Goal: Task Accomplishment & Management: Complete application form

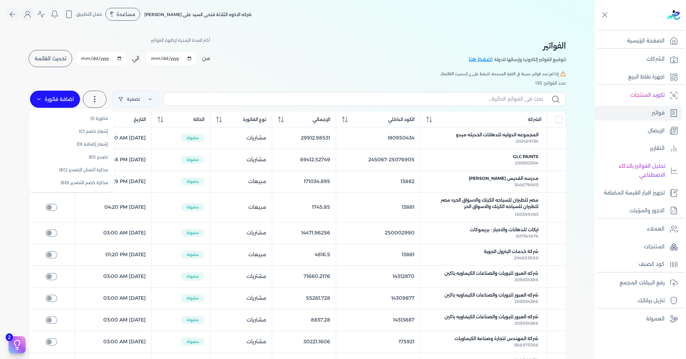
drag, startPoint x: 60, startPoint y: 95, endPoint x: 65, endPoint y: 102, distance: 8.9
click at [60, 96] on label "اضافة فاتورة" at bounding box center [55, 99] width 50 height 17
click at [81, 131] on link "إشعار خصم (C)" at bounding box center [71, 131] width 80 height 13
select select "EGP"
select select "B"
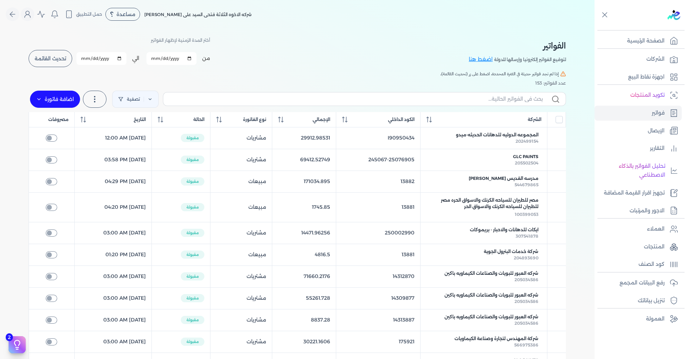
select select "EGS"
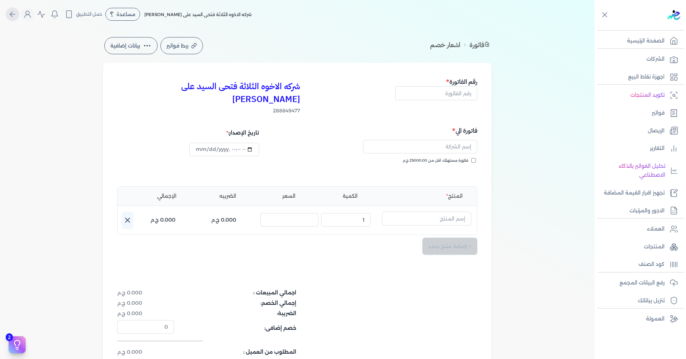
click at [16, 11] on icon "Global" at bounding box center [12, 14] width 9 height 9
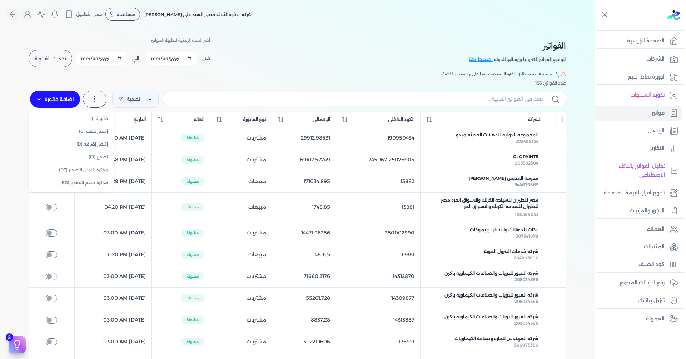
click at [71, 102] on label "اضافة فاتورة" at bounding box center [55, 99] width 50 height 17
click at [91, 122] on link "فاتورة (I)" at bounding box center [71, 118] width 80 height 13
select select "EGP"
select select "B"
select select "EGS"
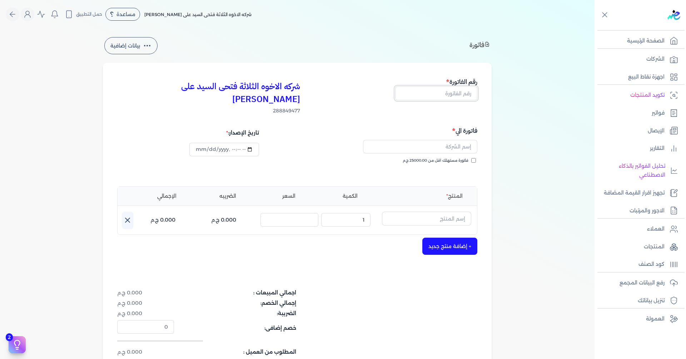
click at [453, 94] on input "text" at bounding box center [436, 93] width 82 height 14
type input "13886"
click at [458, 140] on input "text" at bounding box center [420, 147] width 114 height 14
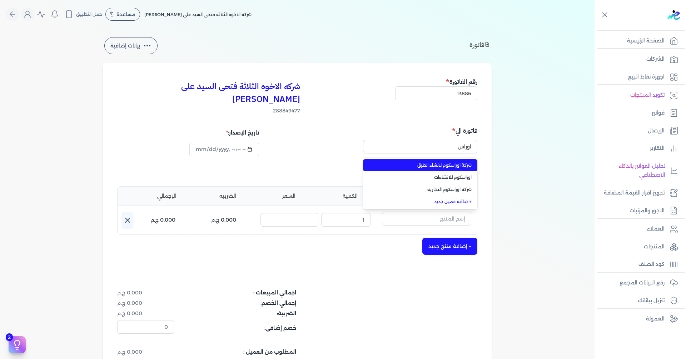
click at [465, 159] on li "شركة اوراسكوم لانشاء الطرق" at bounding box center [420, 165] width 114 height 12
type input "شركة اوراسكوم لانشاء الطرق"
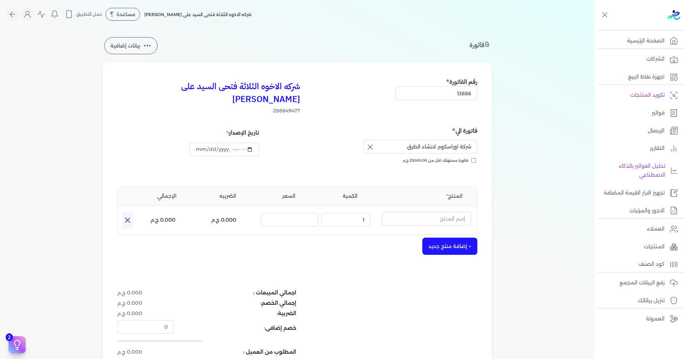
type input "[DATE]T15:03:08"
click at [455, 212] on input "text" at bounding box center [426, 219] width 89 height 14
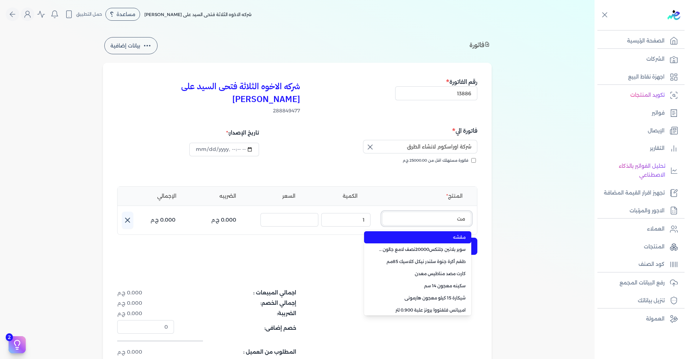
type input "متر"
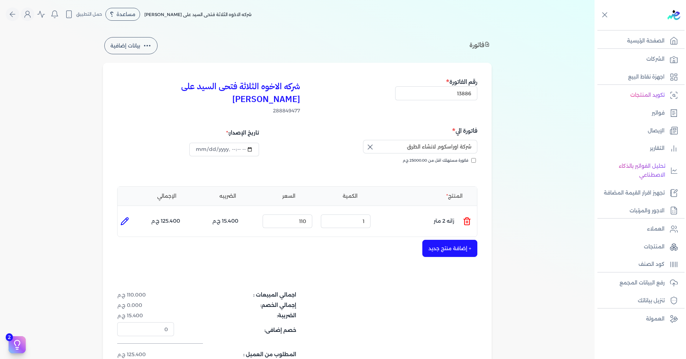
click at [468, 221] on line at bounding box center [468, 222] width 0 height 2
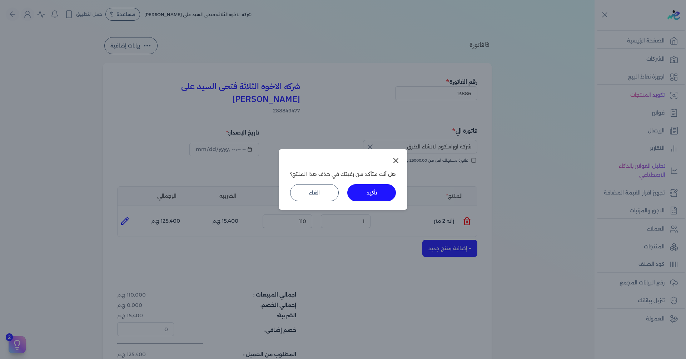
click at [372, 187] on button "تأكيد" at bounding box center [371, 192] width 49 height 17
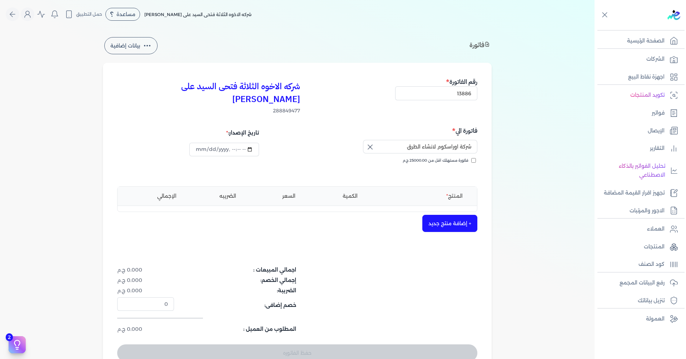
click at [457, 215] on button "+ إضافة منتج جديد" at bounding box center [449, 223] width 55 height 17
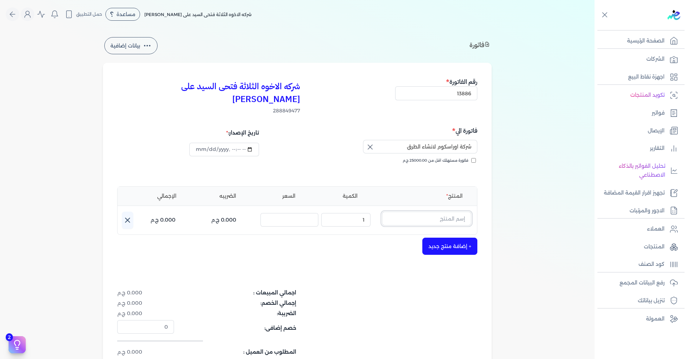
click at [448, 212] on input "text" at bounding box center [426, 219] width 89 height 14
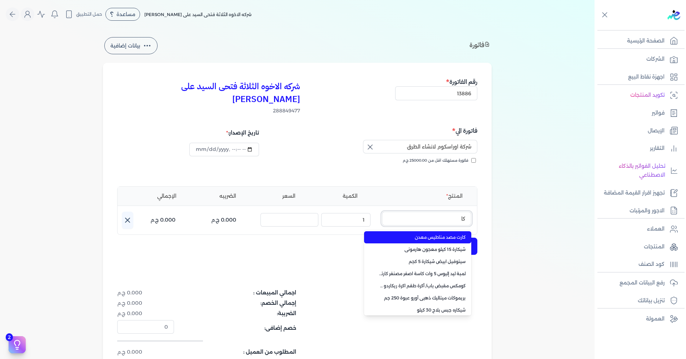
type input "ك"
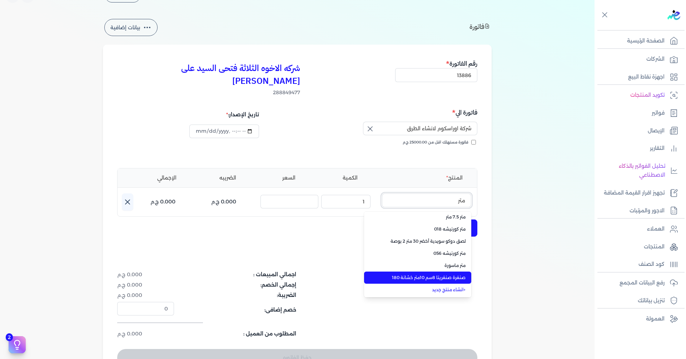
scroll to position [36, 0]
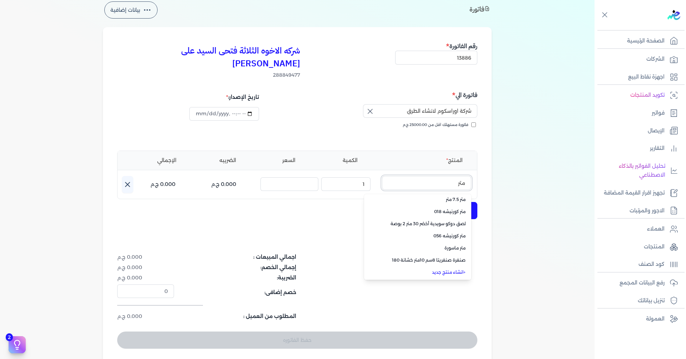
type input "متر"
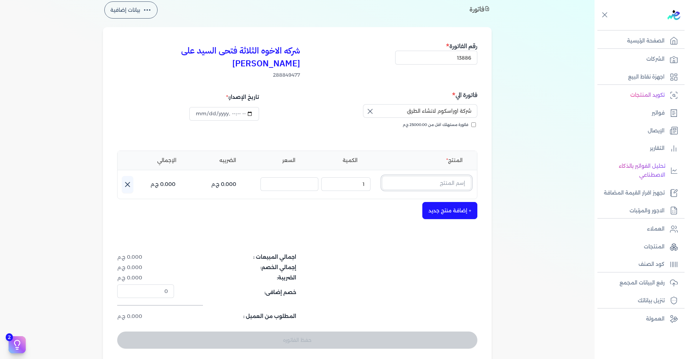
click at [424, 176] on input "text" at bounding box center [426, 183] width 89 height 14
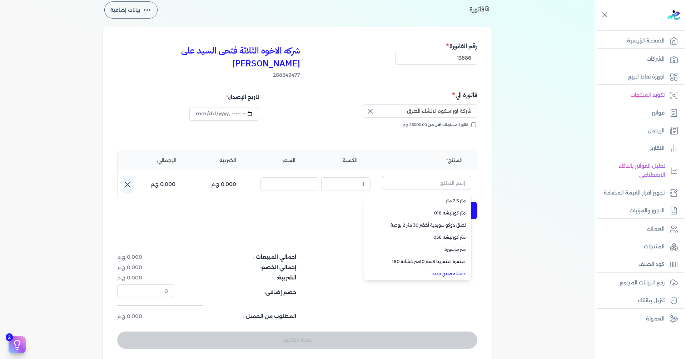
click at [433, 271] on link "+ انشاء منتج جديد" at bounding box center [421, 274] width 87 height 6
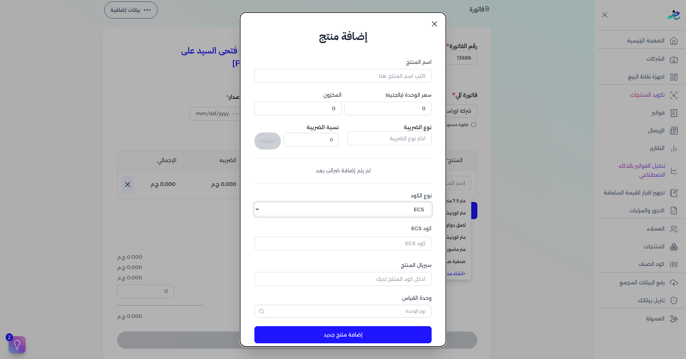
drag, startPoint x: 398, startPoint y: 208, endPoint x: 400, endPoint y: 216, distance: 8.5
click at [398, 208] on select "اختر نوع الكود EGS GS1" at bounding box center [342, 210] width 177 height 14
select select "GS1"
click at [260, 203] on select "اختر نوع الكود EGS GS1" at bounding box center [342, 210] width 177 height 14
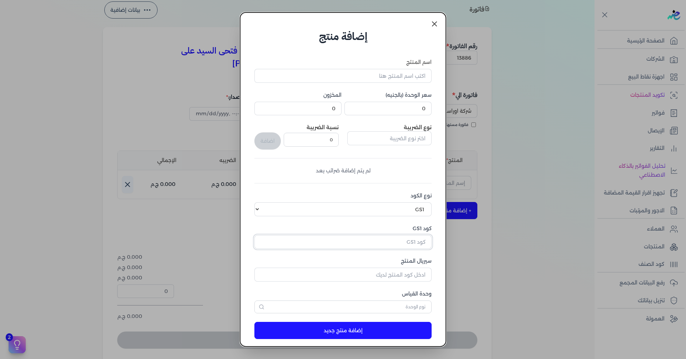
click at [401, 240] on input "كود GS1" at bounding box center [342, 242] width 177 height 14
paste input "10003608"
type input "10003608"
click at [411, 74] on input "اسم المنتج" at bounding box center [342, 76] width 177 height 14
type input "متر 10 متر كاوتش APT"
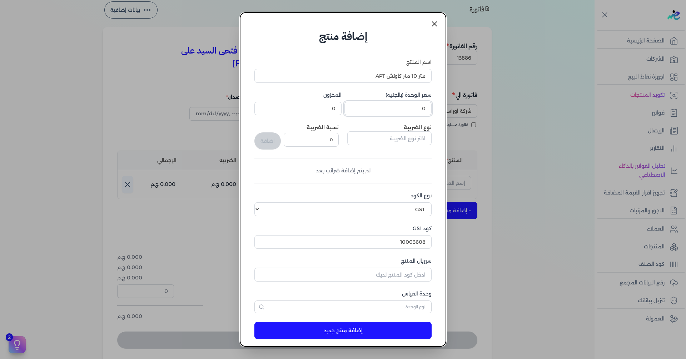
drag, startPoint x: 470, startPoint y: 108, endPoint x: 482, endPoint y: 108, distance: 11.8
click at [480, 108] on dialog "إضافة منتج اسم المنتج متر 10 متر كاوتش APT سعر الوحدة (بالجنيه) 0 المخزون 0 نوع…" at bounding box center [343, 179] width 686 height 359
type input "1"
click at [384, 140] on input "text" at bounding box center [389, 138] width 84 height 14
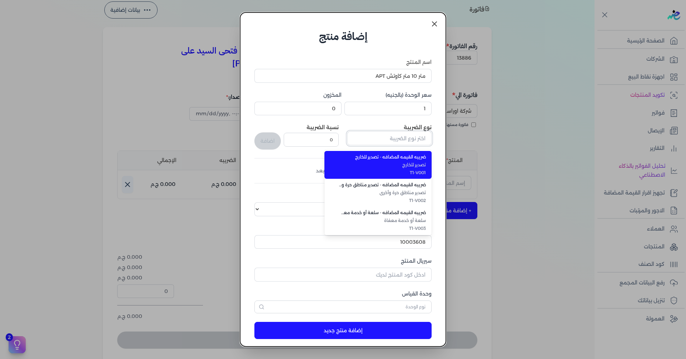
type input "ف"
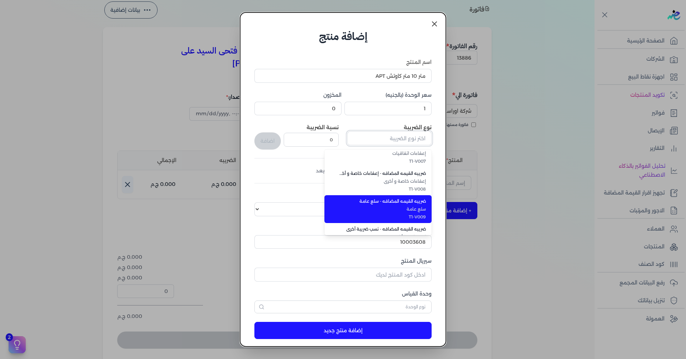
scroll to position [196, 0]
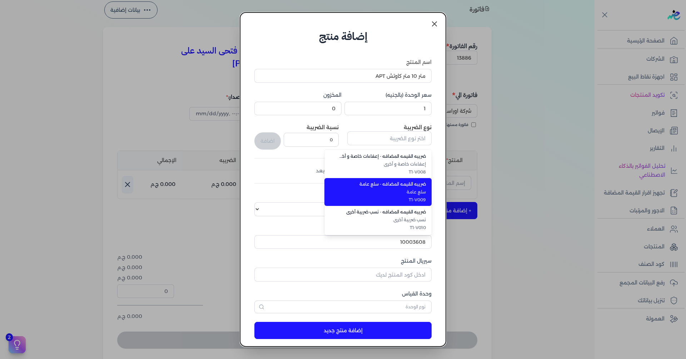
click at [403, 198] on span "T1-V009" at bounding box center [382, 200] width 87 height 6
type input "ضريبه القيمه المضافه - سلع عامة"
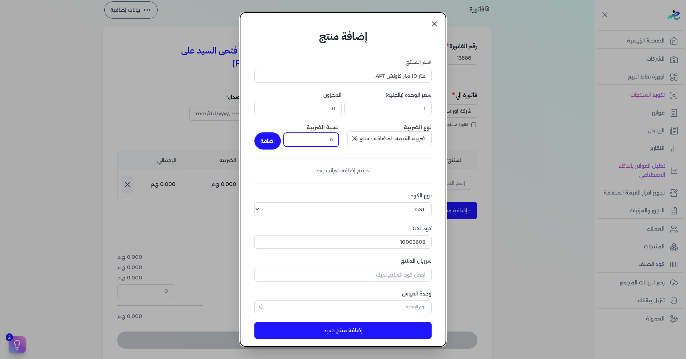
drag, startPoint x: 329, startPoint y: 139, endPoint x: 367, endPoint y: 146, distance: 39.3
click at [367, 146] on div "نوع الضريبة ضريبه القيمه المضافه - سلع عامة نسبة الضريبة 0 اضافة" at bounding box center [342, 137] width 177 height 26
type input "14"
click at [269, 141] on button "اضافة" at bounding box center [267, 141] width 26 height 17
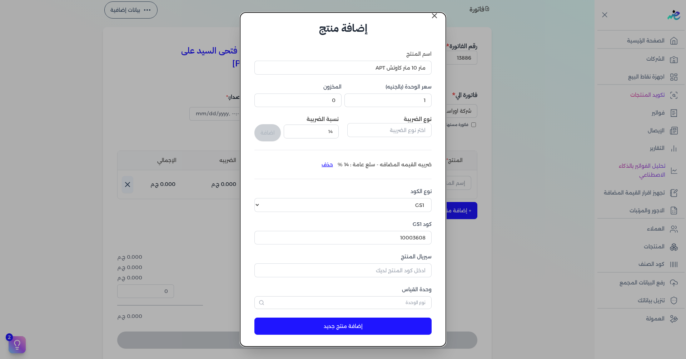
scroll to position [11, 0]
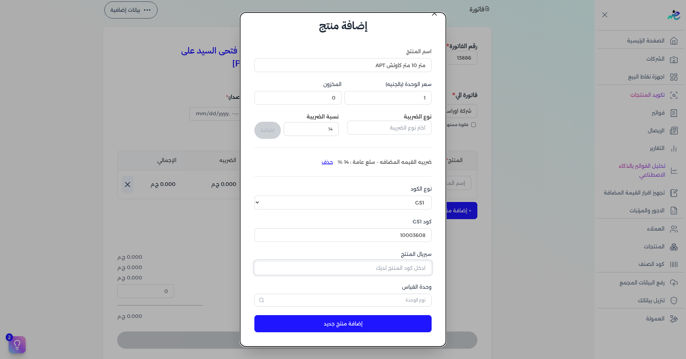
click at [403, 268] on input "سيريال المنتج" at bounding box center [342, 268] width 177 height 14
type input "0"
type input "12354"
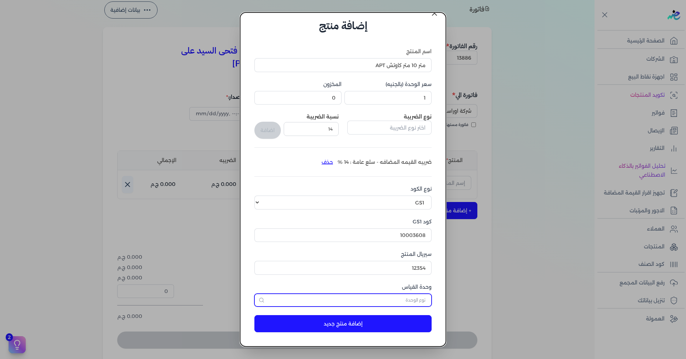
click at [407, 305] on input "text" at bounding box center [342, 300] width 177 height 13
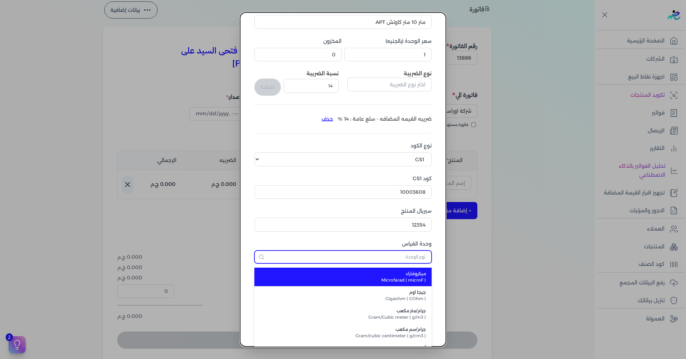
scroll to position [58, 0]
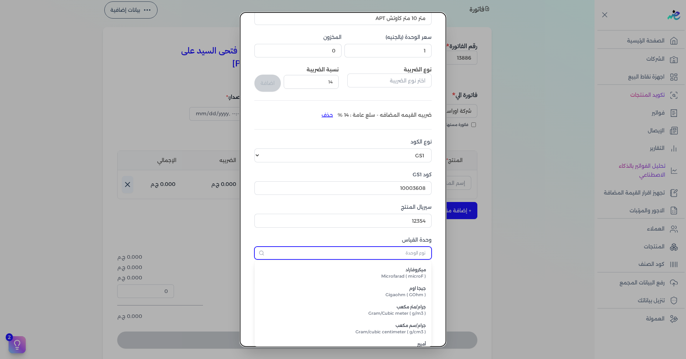
click at [408, 255] on input "text" at bounding box center [342, 253] width 177 height 13
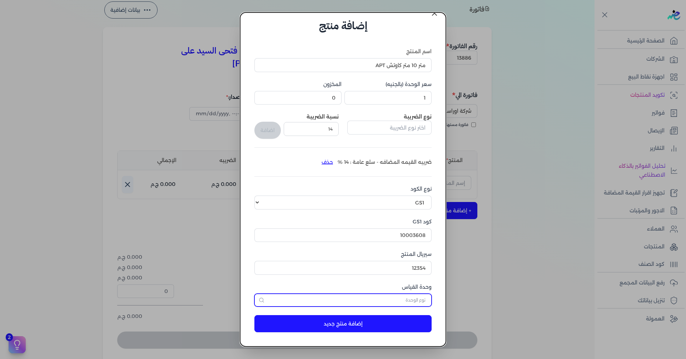
scroll to position [11, 0]
type input "ث"
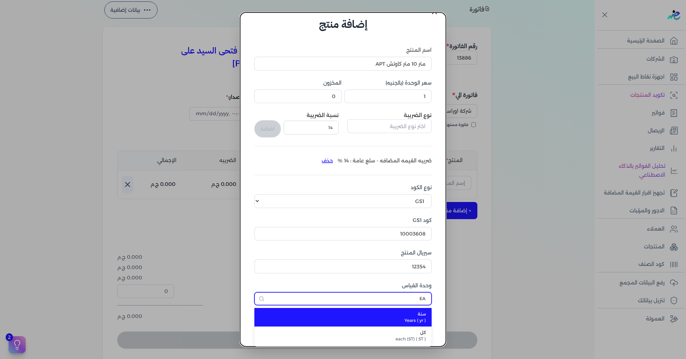
scroll to position [12, 0]
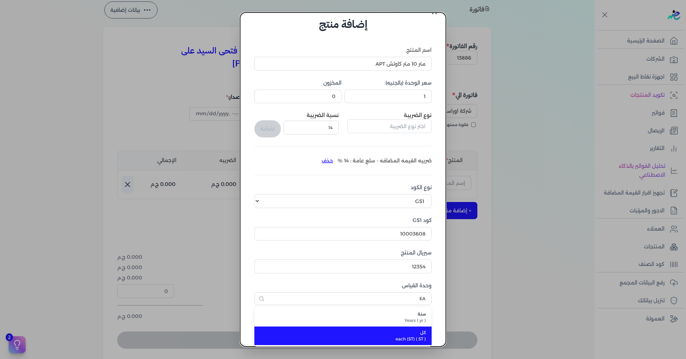
click at [415, 333] on span "كل" at bounding box center [347, 333] width 157 height 6
type input "كل"
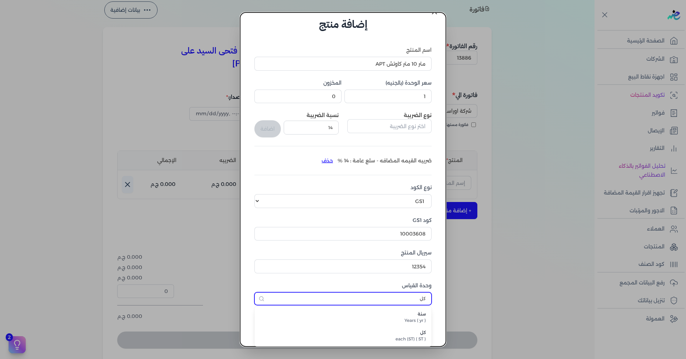
scroll to position [11, 0]
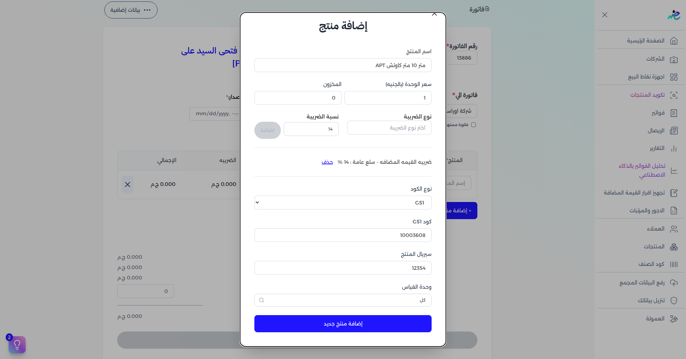
click at [411, 321] on button "إضافة منتج جديد" at bounding box center [342, 323] width 177 height 17
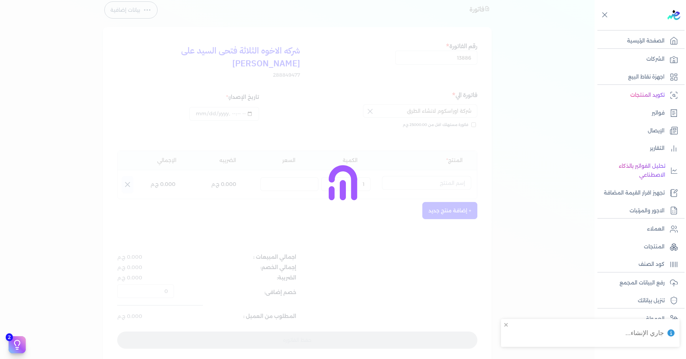
select select "EGS"
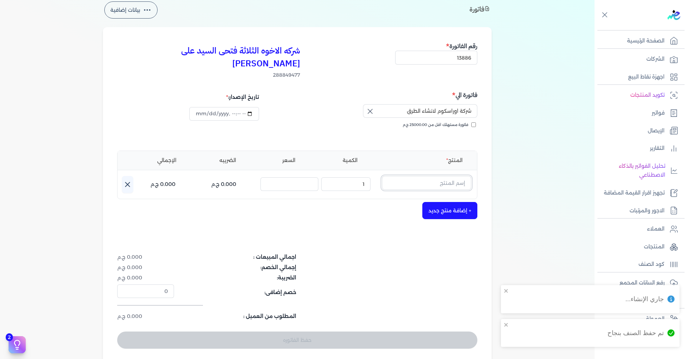
click at [442, 176] on input "text" at bounding box center [426, 183] width 89 height 14
type input ";"
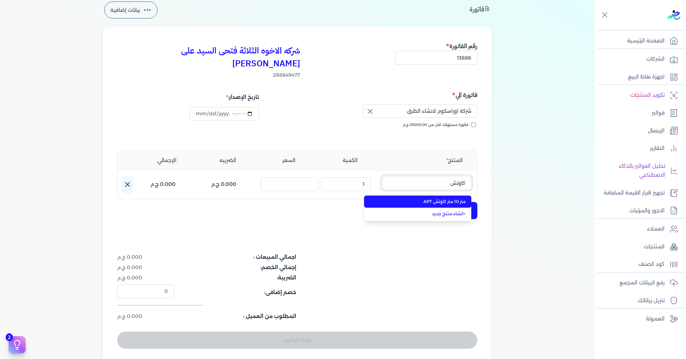
type input "كاوتش"
click at [449, 199] on span "متر 10 متر كاوتش APT" at bounding box center [421, 202] width 87 height 6
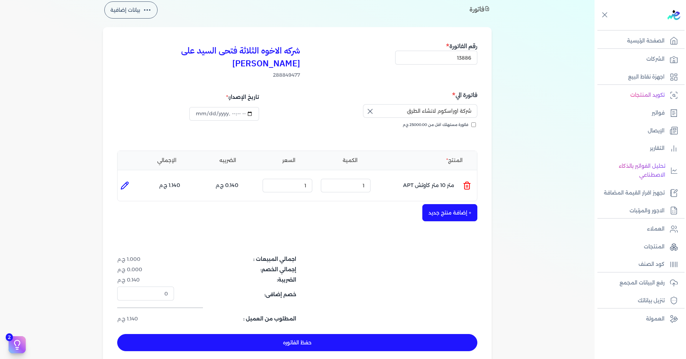
click at [120, 179] on li at bounding box center [125, 186] width 14 height 14
type input "متر 10 متر كاوتش APT"
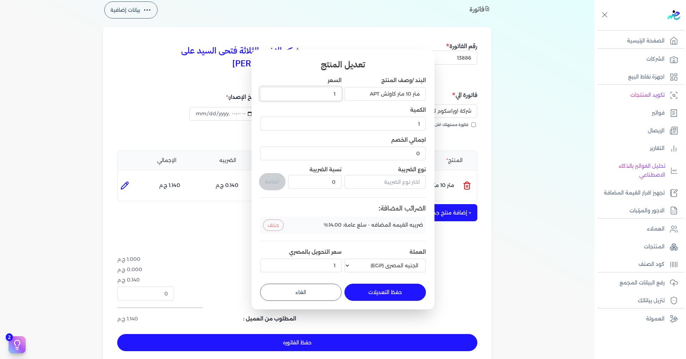
drag, startPoint x: 327, startPoint y: 94, endPoint x: 436, endPoint y: 96, distance: 109.3
click at [430, 95] on div "تعديل المنتج البند /وصف المنتج متر 10 متر كاوتش APT السعر 1 الكمية 1 اجمالي الخ…" at bounding box center [342, 180] width 183 height 260
type input "190"
click at [388, 293] on button "حفظ التعديلات" at bounding box center [384, 292] width 81 height 17
type input "0"
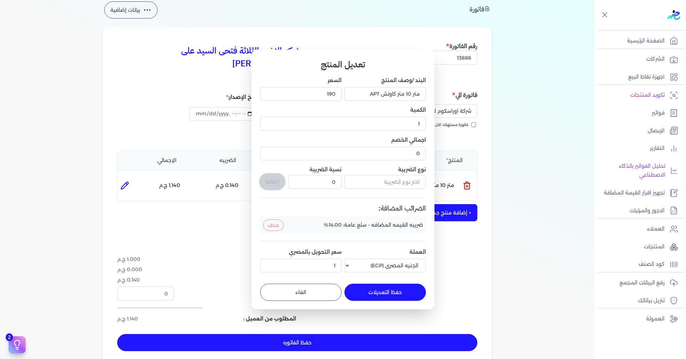
type input "190"
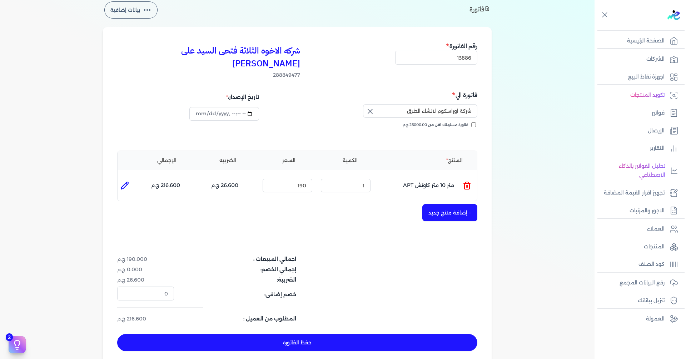
click at [439, 204] on button "+ إضافة منتج جديد" at bounding box center [449, 212] width 55 height 17
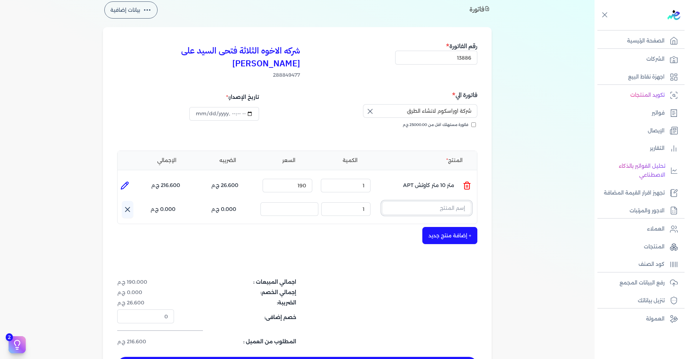
click at [416, 201] on input "text" at bounding box center [426, 208] width 89 height 14
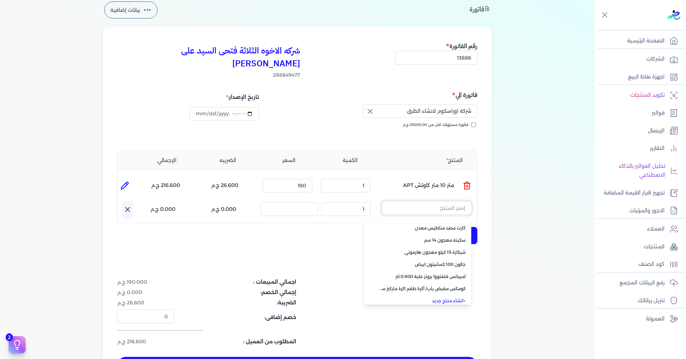
scroll to position [51, 0]
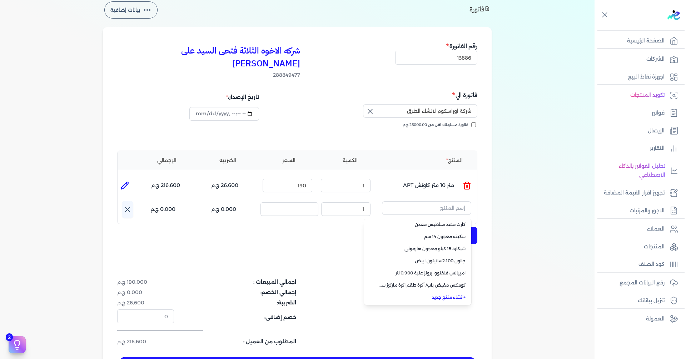
click at [450, 294] on link "+ انشاء منتج جديد" at bounding box center [421, 297] width 87 height 6
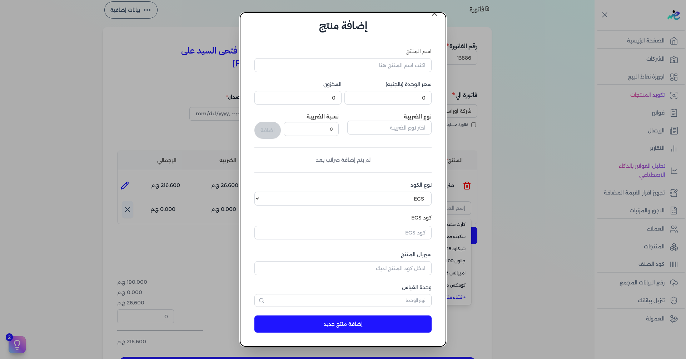
scroll to position [0, 0]
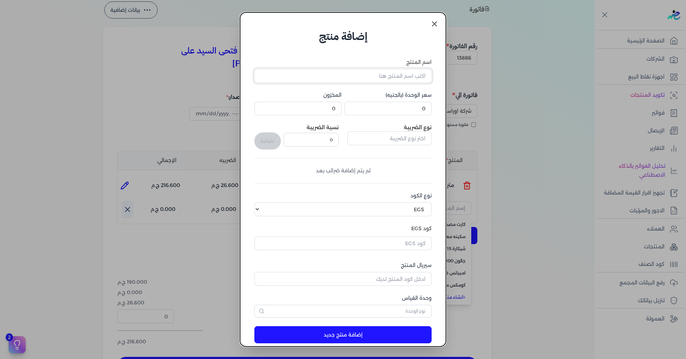
click at [404, 75] on input "اسم المنتج" at bounding box center [342, 76] width 177 height 14
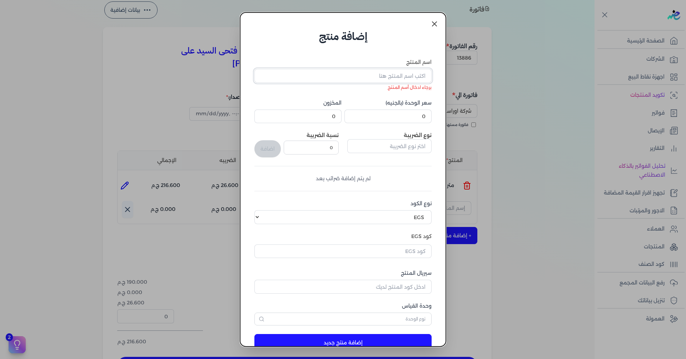
click at [396, 80] on input "اسم المنتج" at bounding box center [342, 76] width 177 height 14
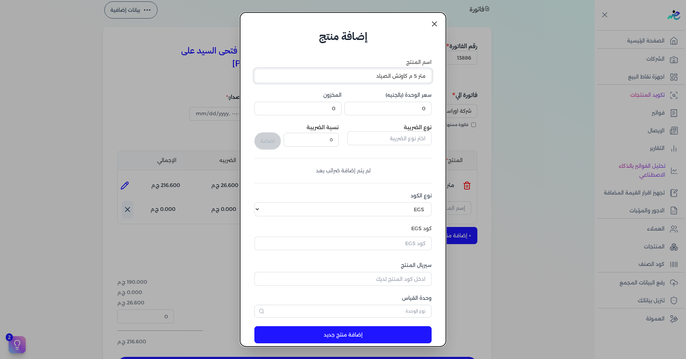
type input "متر 5 م كاوتش الصياد"
drag, startPoint x: 420, startPoint y: 110, endPoint x: 452, endPoint y: 105, distance: 32.8
click at [455, 105] on dialog "إضافة منتج اسم المنتج متر 5 م كاوتش الصياد سعر الوحدة (بالجنيه) 0 المخزون 0 نوع…" at bounding box center [343, 179] width 686 height 359
type input "75"
drag, startPoint x: 402, startPoint y: 207, endPoint x: 400, endPoint y: 214, distance: 7.7
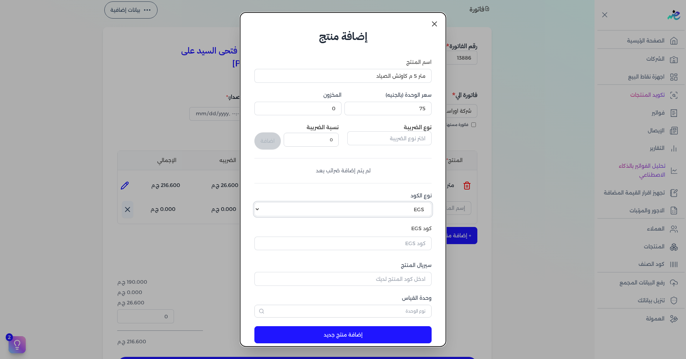
click at [402, 207] on select "اختر نوع الكود EGS GS1" at bounding box center [342, 210] width 177 height 14
select select "GS1"
click at [260, 203] on select "اختر نوع الكود EGS GS1" at bounding box center [342, 210] width 177 height 14
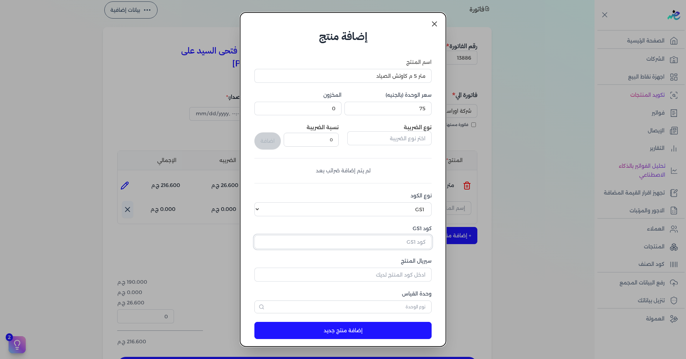
click at [403, 243] on input "كود GS1" at bounding box center [342, 242] width 177 height 14
paste input "10003608"
type input "10003608"
click at [401, 140] on input "text" at bounding box center [389, 138] width 84 height 14
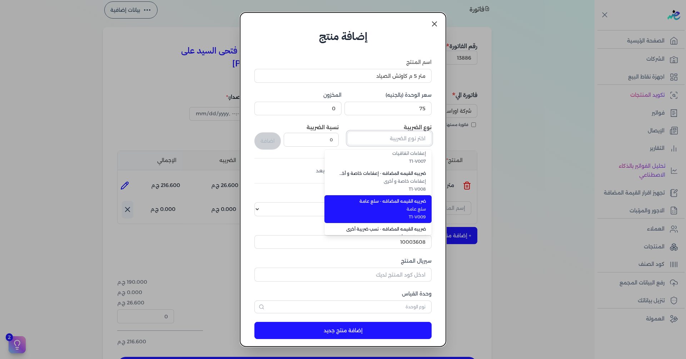
scroll to position [196, 0]
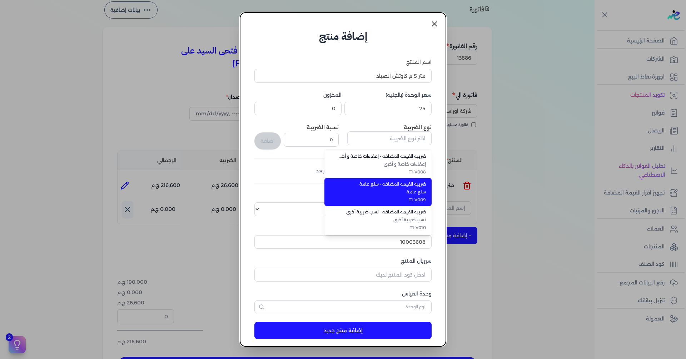
click at [400, 197] on span "T1-V009" at bounding box center [382, 200] width 87 height 6
type input "ضريبه القيمه المضافه - سلع عامة"
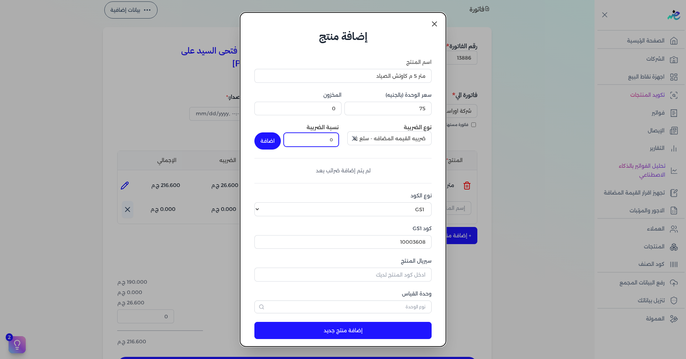
drag, startPoint x: 323, startPoint y: 139, endPoint x: 388, endPoint y: 132, distance: 65.4
click at [374, 133] on div "نوع الضريبة ضريبه القيمه المضافه - سلع عامة نسبة الضريبة 0 اضافة" at bounding box center [342, 137] width 177 height 26
type input "14"
click at [264, 144] on button "اضافة" at bounding box center [267, 141] width 26 height 17
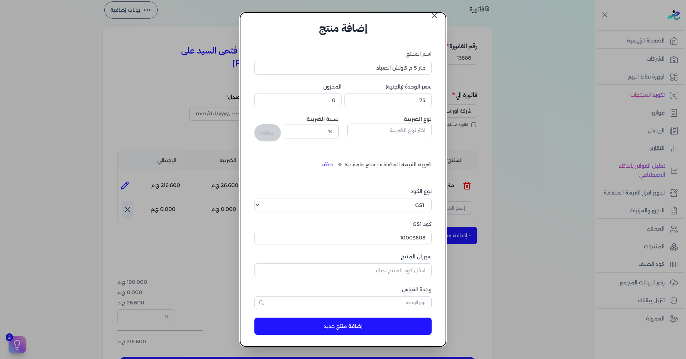
scroll to position [11, 0]
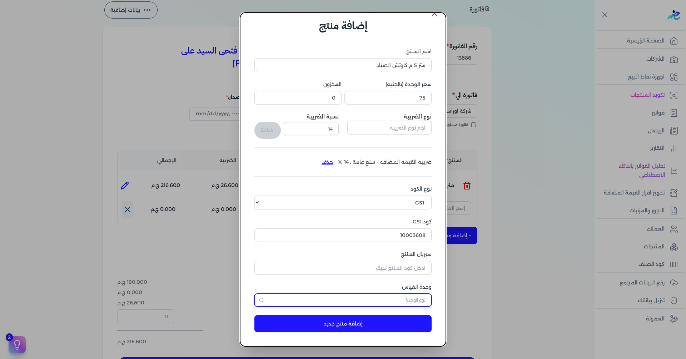
click at [395, 299] on input "text" at bounding box center [342, 300] width 177 height 13
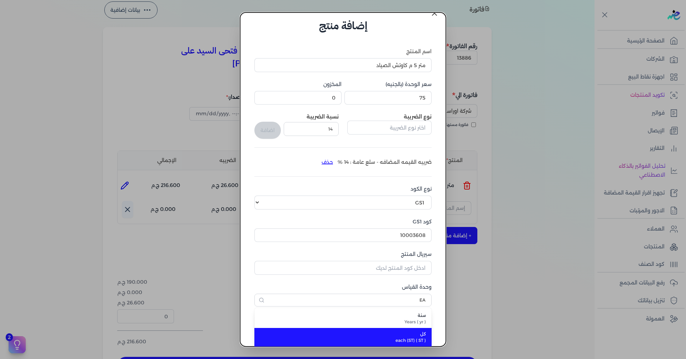
click at [408, 339] on span "each (ST) ( ST )" at bounding box center [347, 341] width 157 height 6
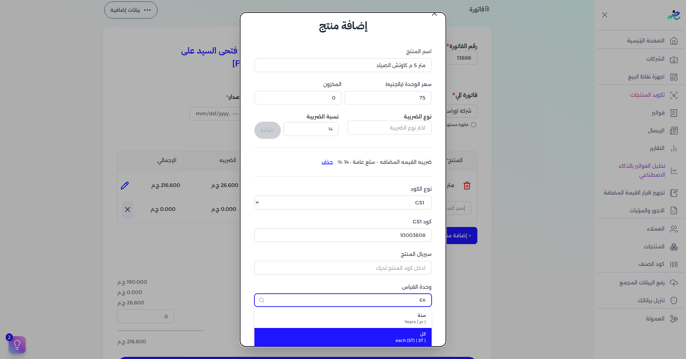
type input "كل"
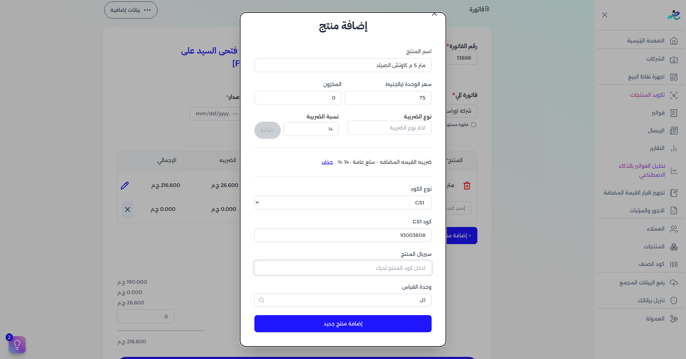
click at [402, 273] on input "سيريال المنتج" at bounding box center [342, 268] width 177 height 14
type input "15858"
click at [390, 325] on button "إضافة منتج جديد" at bounding box center [342, 323] width 177 height 17
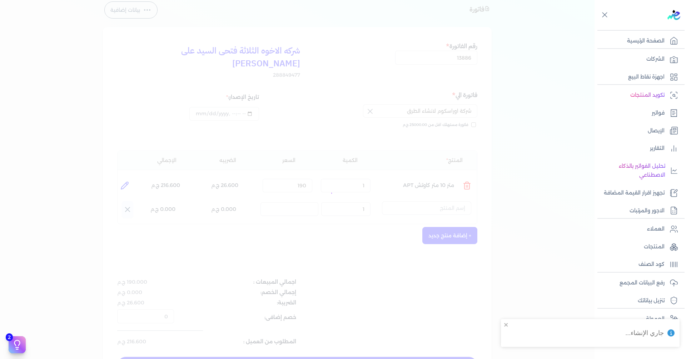
select select "EGS"
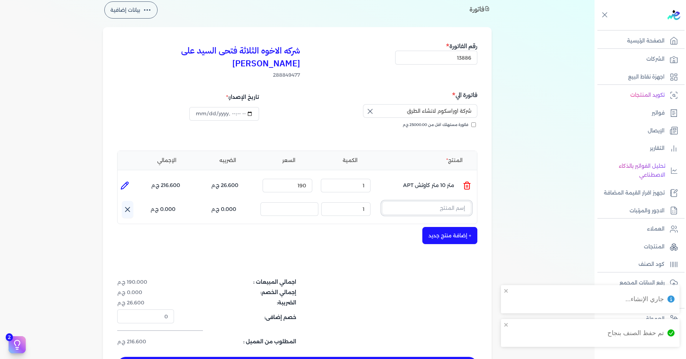
click at [440, 201] on input "text" at bounding box center [426, 208] width 89 height 14
click at [382, 201] on button "LJV" at bounding box center [426, 209] width 89 height 16
type input "L"
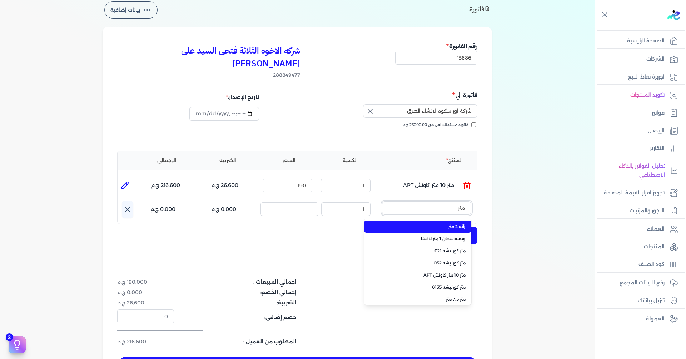
click at [382, 201] on button "متر" at bounding box center [426, 209] width 89 height 16
type input "متر 5"
click at [430, 224] on span "متر 5 م كاوتش الصياد" at bounding box center [421, 227] width 87 height 6
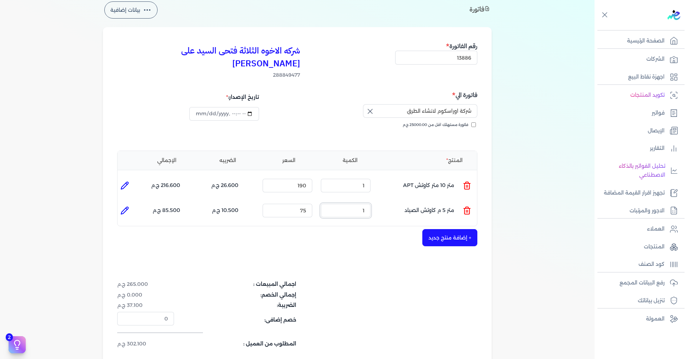
drag, startPoint x: 353, startPoint y: 198, endPoint x: 386, endPoint y: 196, distance: 33.6
click at [386, 201] on ul "المنتج : متر 5 م كاوتش الصياد الكمية : 1 السعر : 75 الضريبه : 10.500 ج.م الإجما…" at bounding box center [297, 210] width 359 height 19
click at [263, 235] on div "شركه الاخوه الثلاثة فتحى السيد على [PERSON_NAME] 288849477 رقم الفاتورة 13886 ف…" at bounding box center [297, 209] width 389 height 364
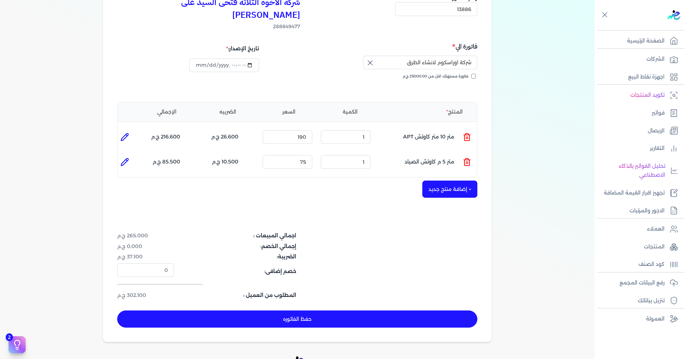
scroll to position [107, 0]
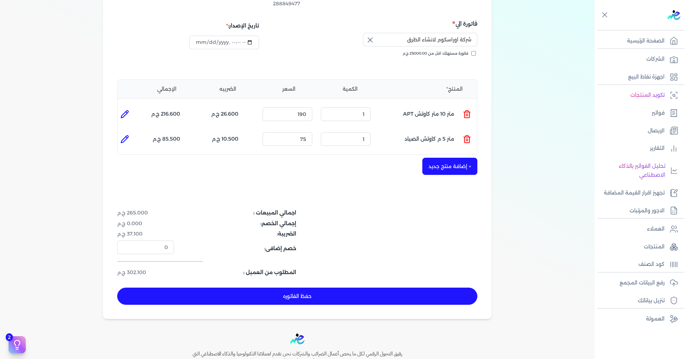
click at [349, 289] on button "حفظ الفاتوره" at bounding box center [297, 296] width 360 height 17
type input "[DATE]"
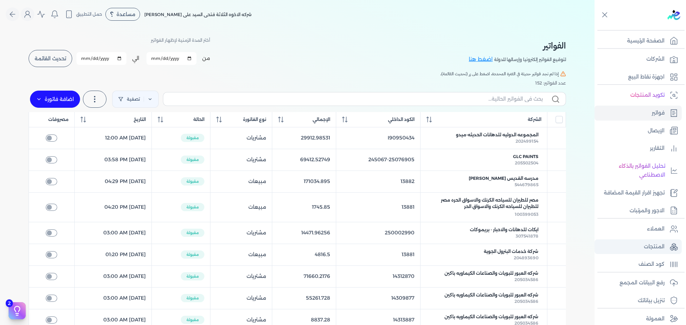
click at [658, 244] on p "المنتجات" at bounding box center [654, 247] width 21 height 9
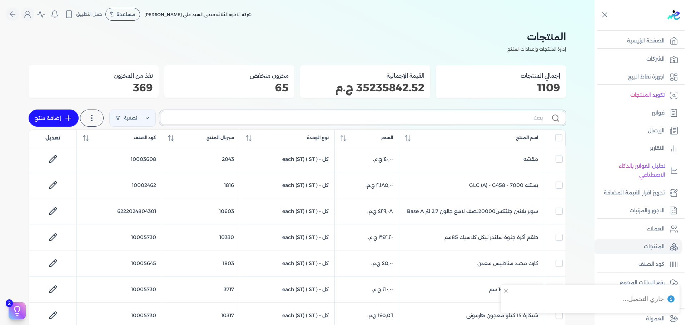
click at [424, 118] on input "text" at bounding box center [354, 118] width 376 height 8
type input "مع"
checkbox input "false"
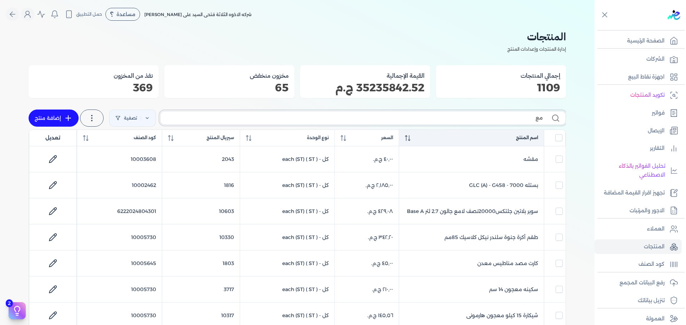
checkbox input "false"
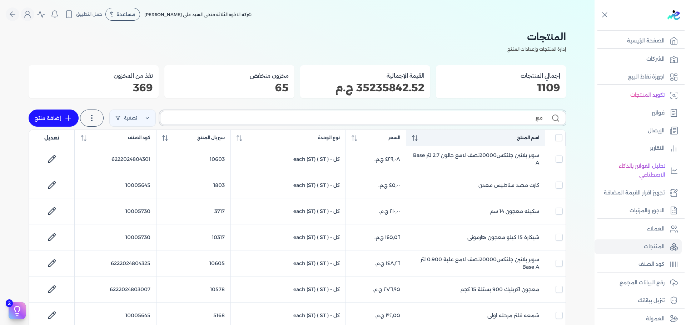
type input "معد"
checkbox input "false"
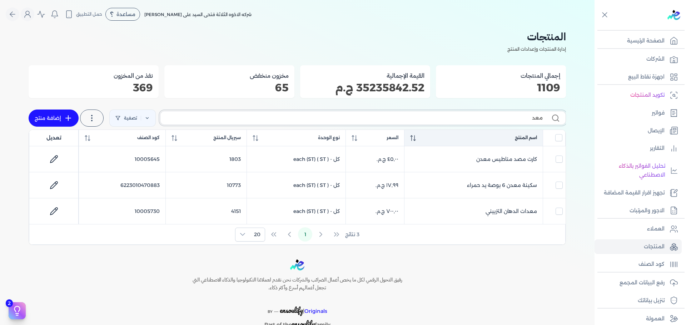
type input "مع"
checkbox input "false"
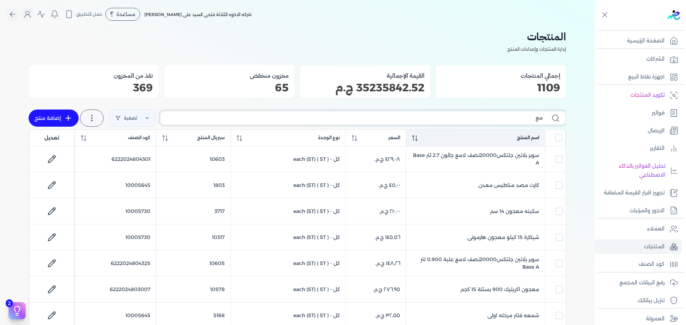
type input "م"
checkbox input "false"
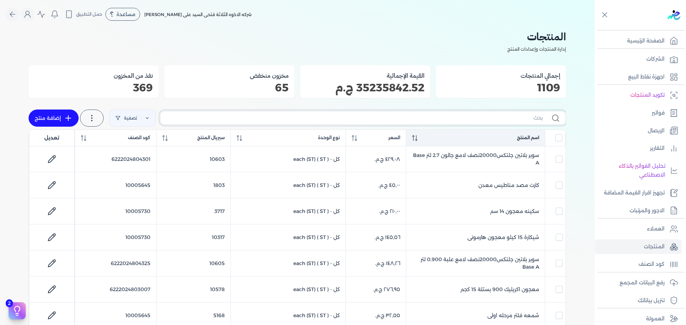
checkbox input "false"
